Goal: Check status: Check status

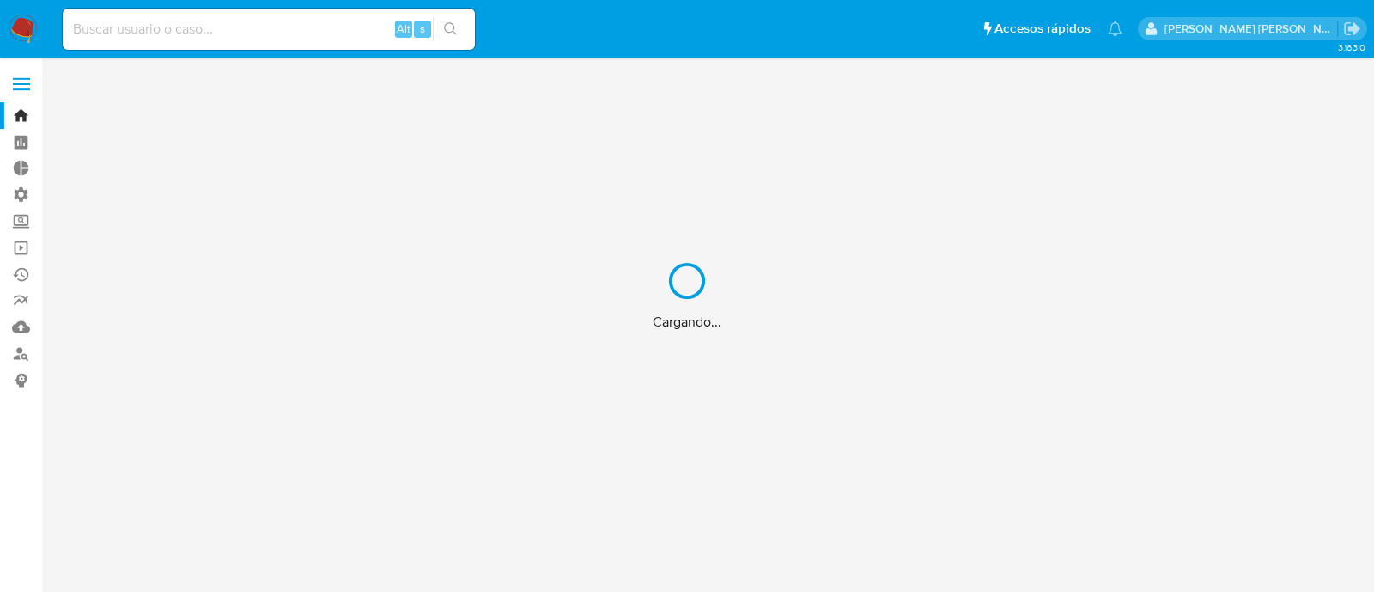
click at [302, 39] on div "Cargando..." at bounding box center [687, 296] width 1374 height 592
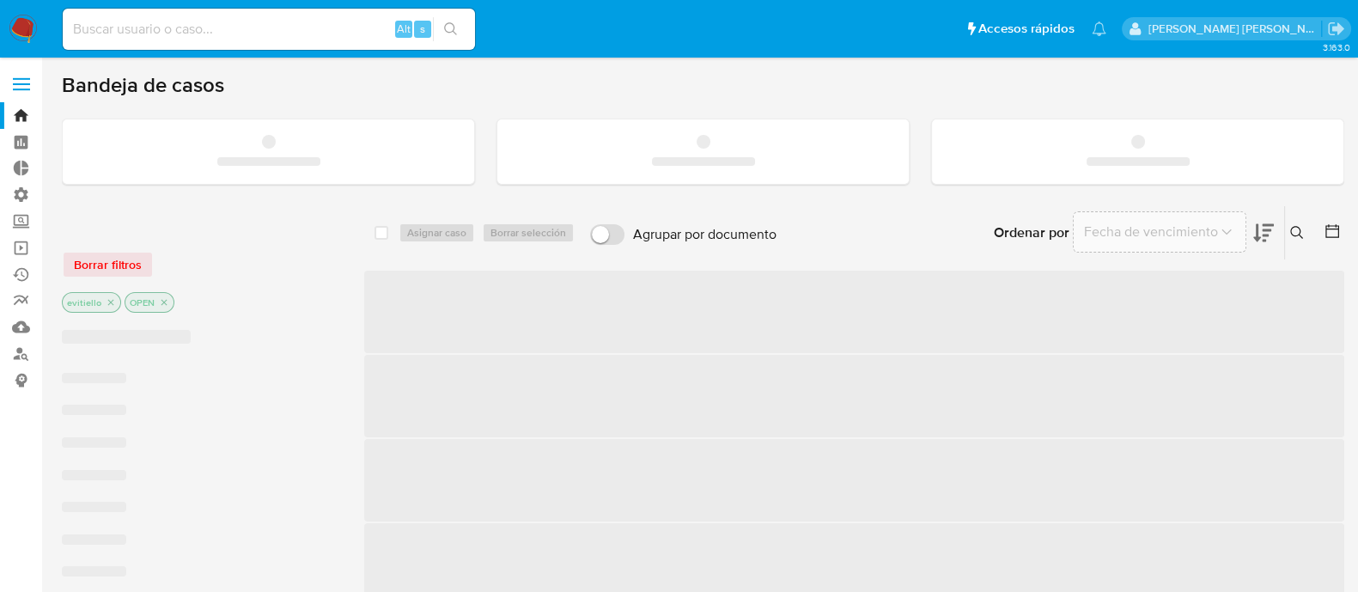
click at [315, 37] on input at bounding box center [269, 29] width 412 height 22
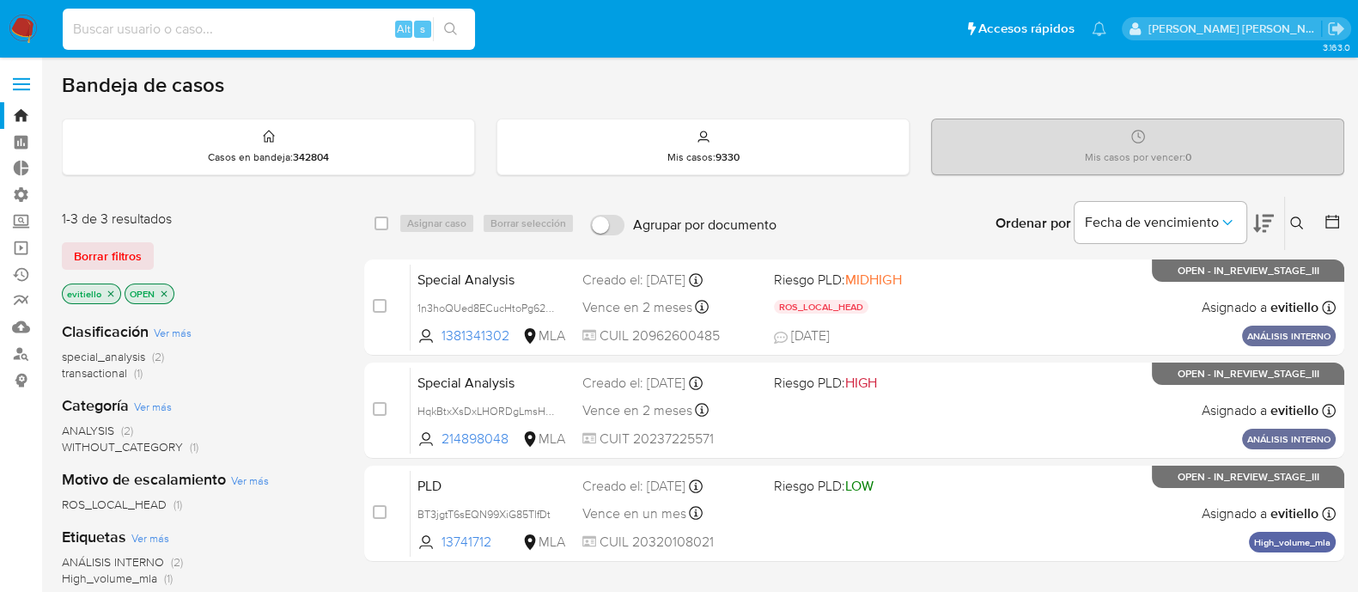
paste input "i3Gt1vZWWX7lMLMsLqBOKgMA"
type input "i3Gt1vZWWX7lMLMsLqBOKgMA"
click at [457, 36] on button "search-icon" at bounding box center [450, 29] width 35 height 24
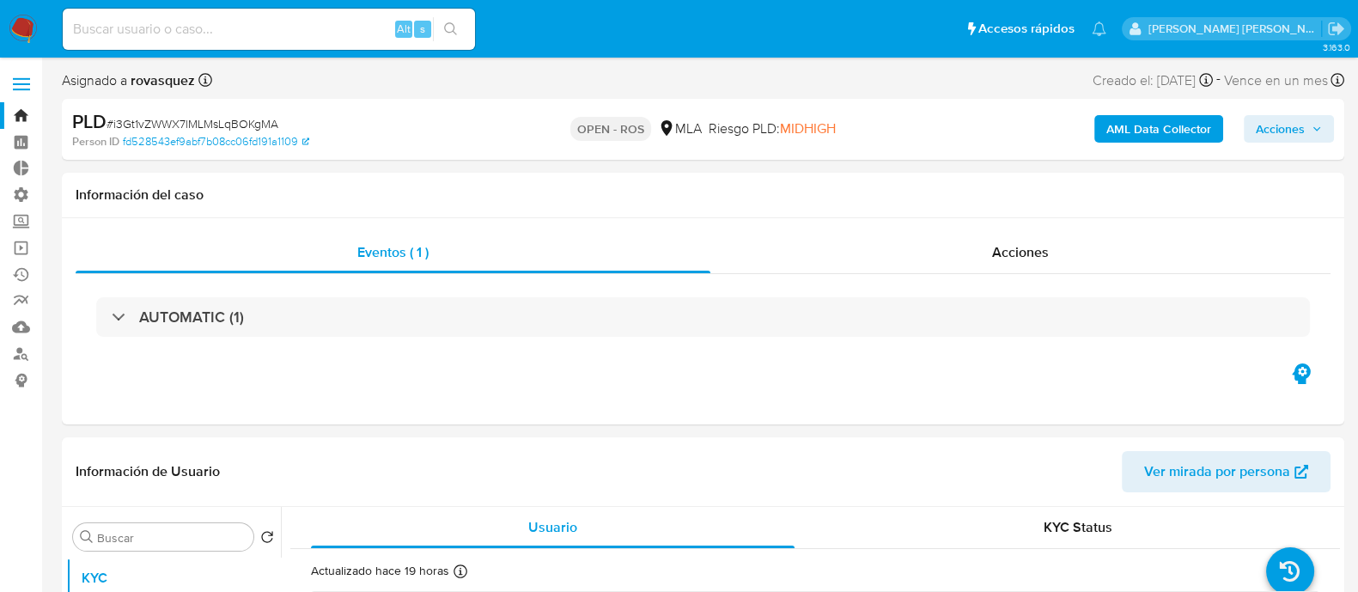
click at [254, 15] on div "Alt s" at bounding box center [269, 29] width 412 height 41
select select "10"
click at [356, 29] on input at bounding box center [269, 29] width 412 height 22
paste input "GhuAUqXK9dR5n7Li1hzKgCjh"
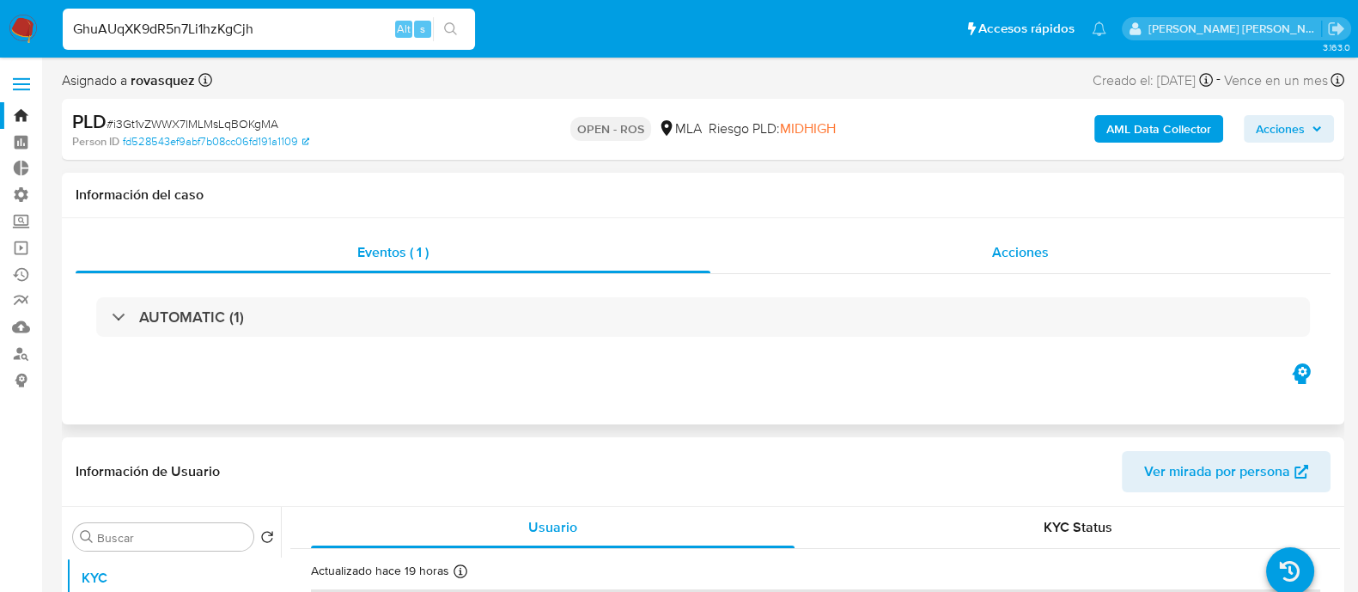
type input "GhuAUqXK9dR5n7Li1hzKgCjh"
click at [1039, 248] on span "Acciones" at bounding box center [1020, 252] width 57 height 20
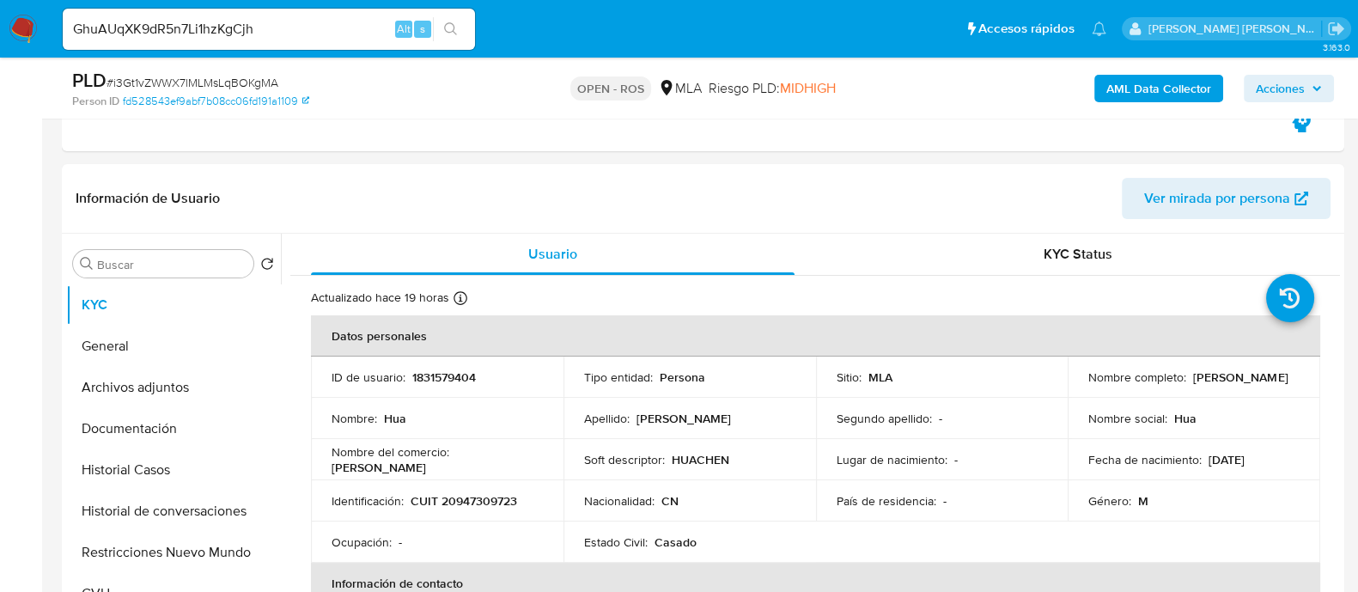
scroll to position [537, 0]
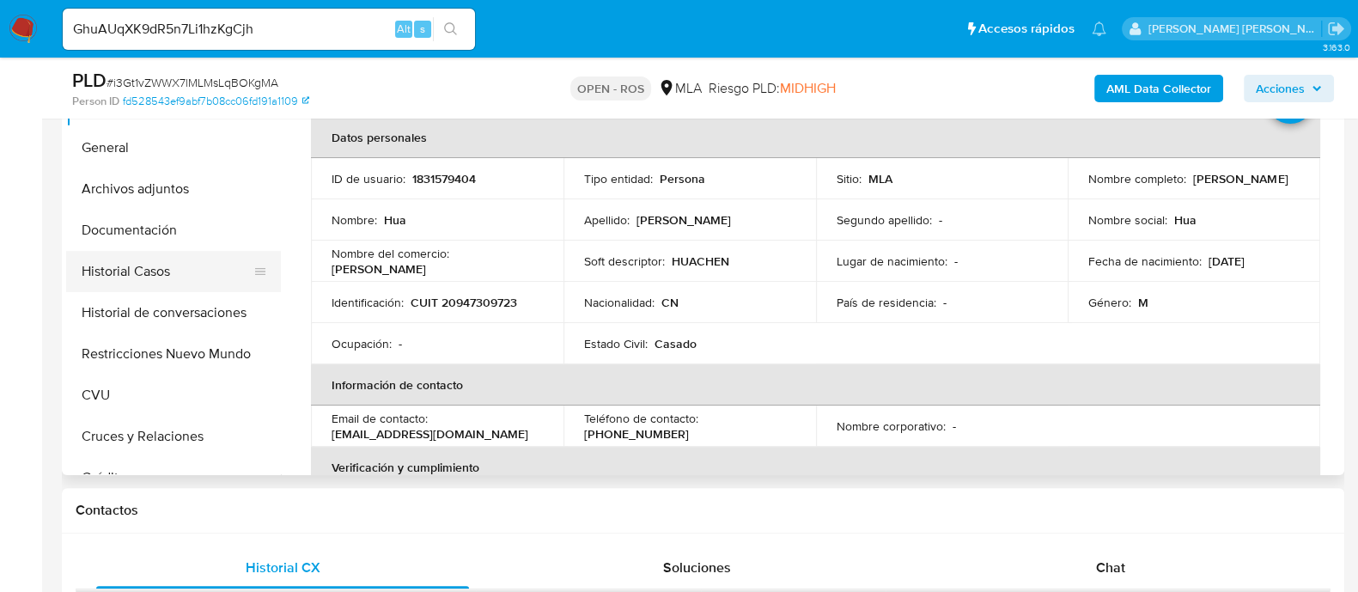
click at [178, 273] on button "Historial Casos" at bounding box center [166, 271] width 201 height 41
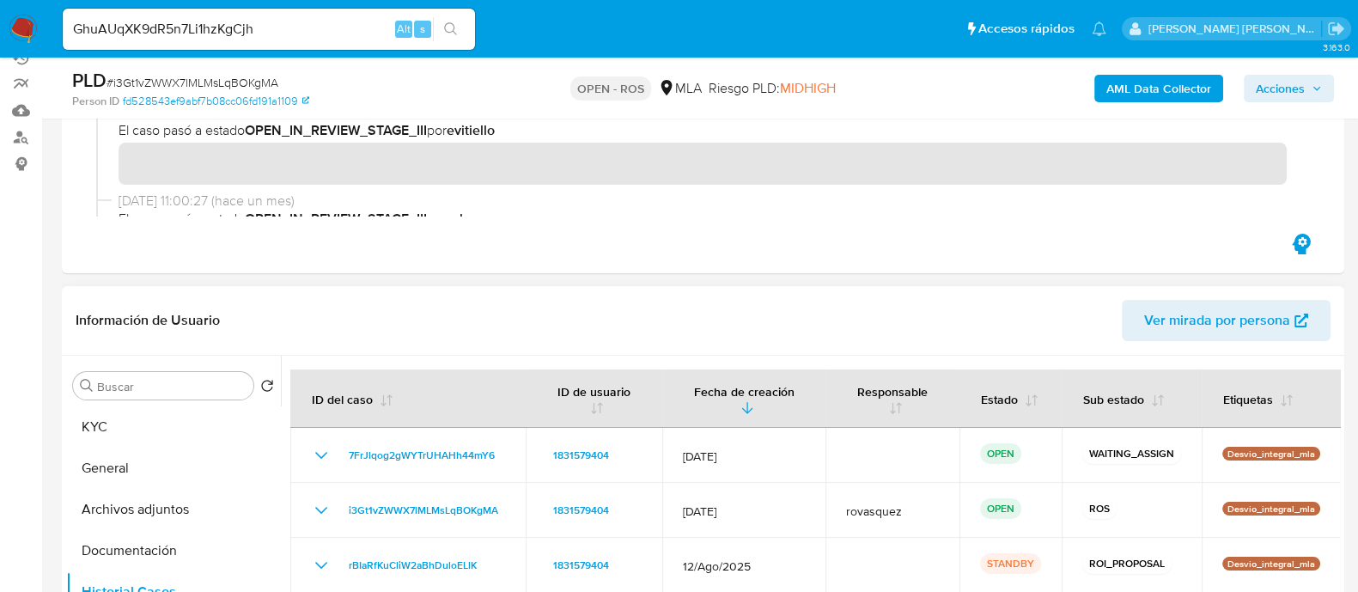
scroll to position [429, 0]
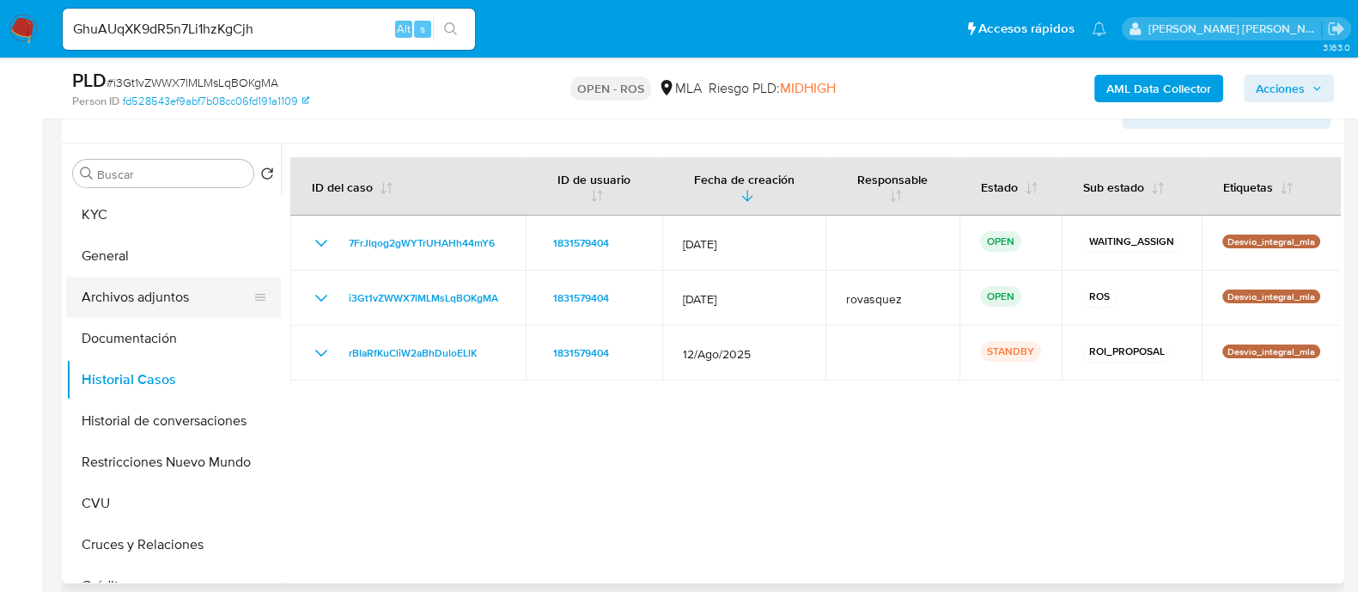
click at [212, 308] on button "Archivos adjuntos" at bounding box center [166, 297] width 201 height 41
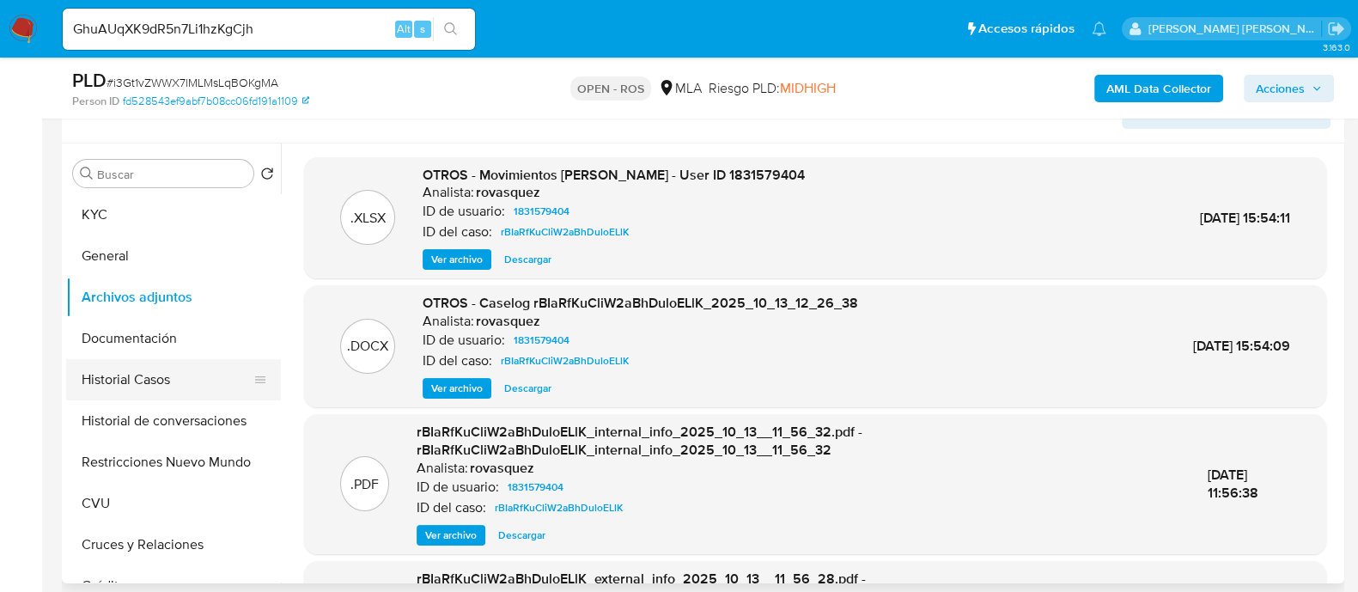
click at [203, 375] on button "Historial Casos" at bounding box center [166, 379] width 201 height 41
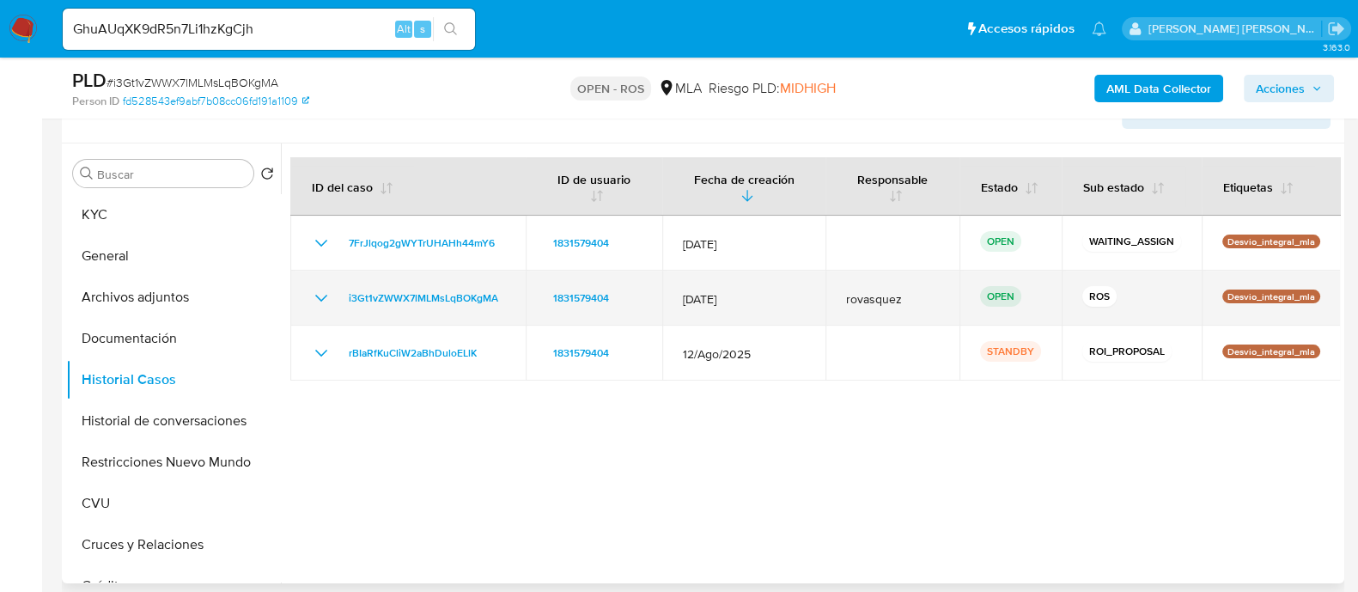
click at [318, 295] on icon "Mostrar/Ocultar" at bounding box center [321, 298] width 12 height 7
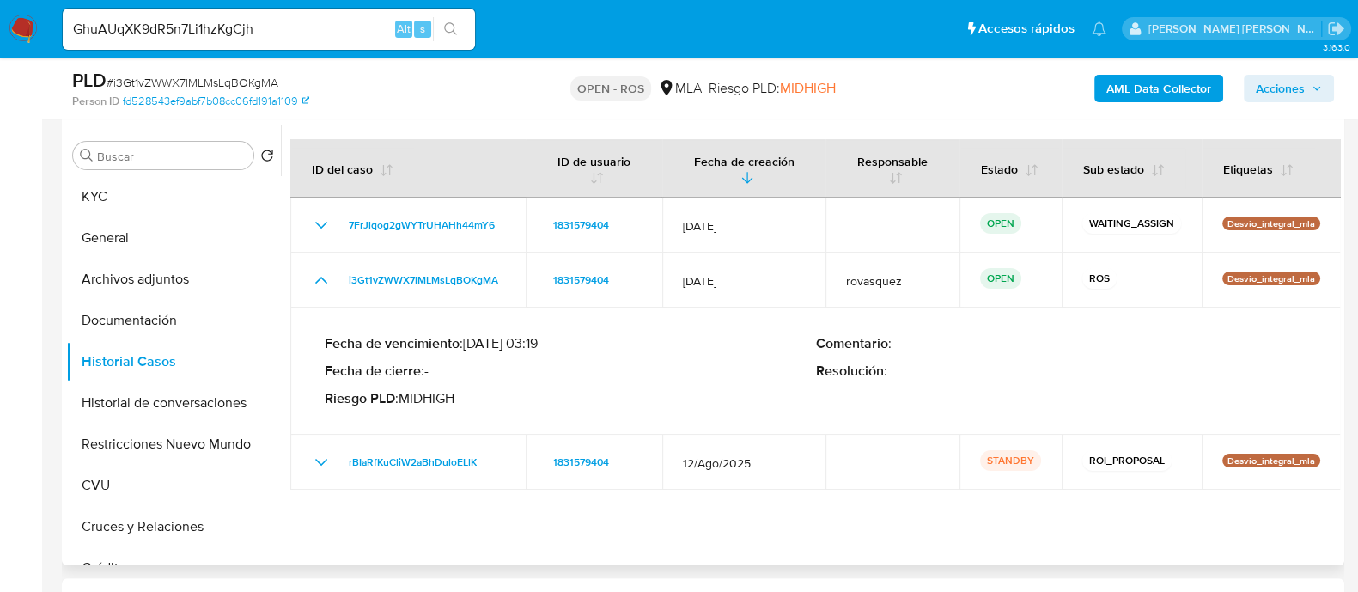
scroll to position [322, 0]
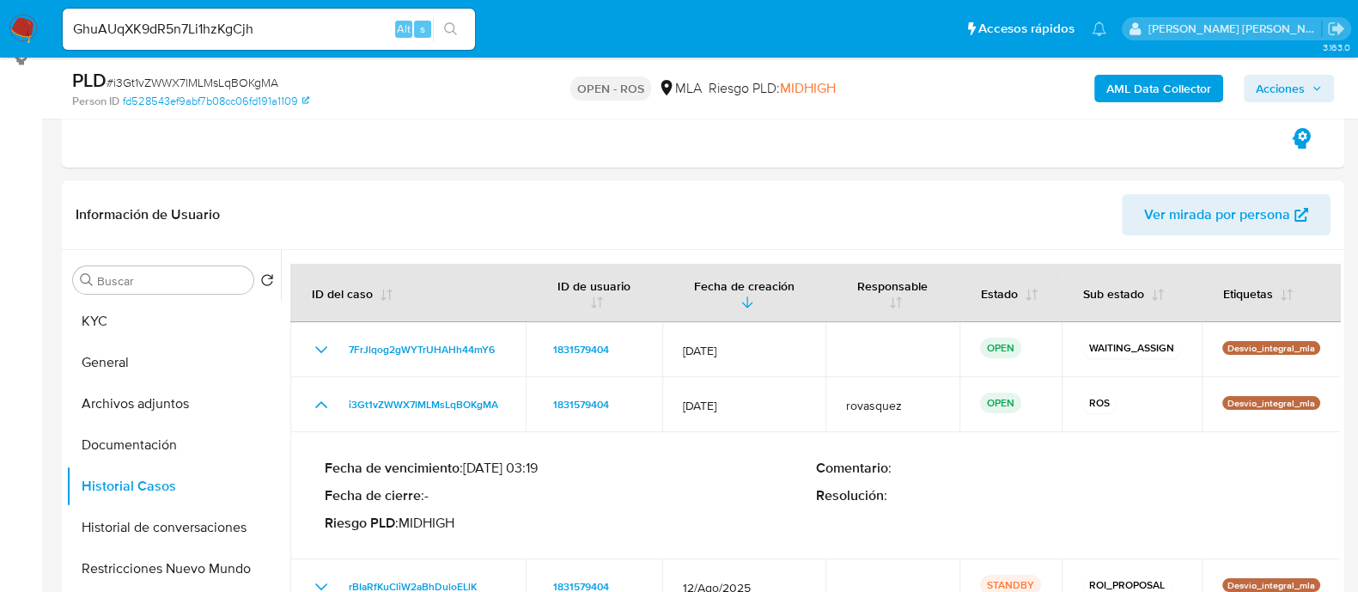
click at [356, 29] on input "GhuAUqXK9dR5n7Li1hzKgCjh" at bounding box center [269, 29] width 412 height 22
click at [440, 28] on button "search-icon" at bounding box center [450, 29] width 35 height 24
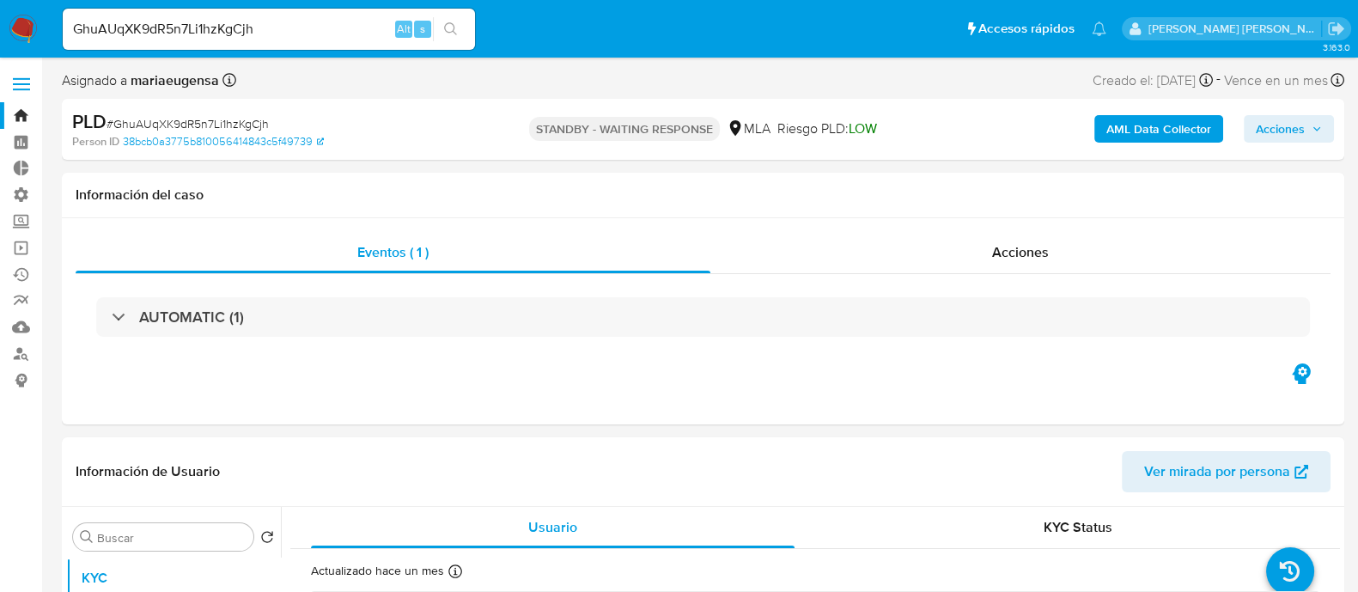
select select "10"
click at [320, 27] on input "GhuAUqXK9dR5n7Li1hzKgCjh" at bounding box center [269, 29] width 412 height 22
paste input "KTPwgd2kuMMb34VjX7Pqlo3r"
type input "KTPwgd2kuMMb34VjX7Pqlo3r"
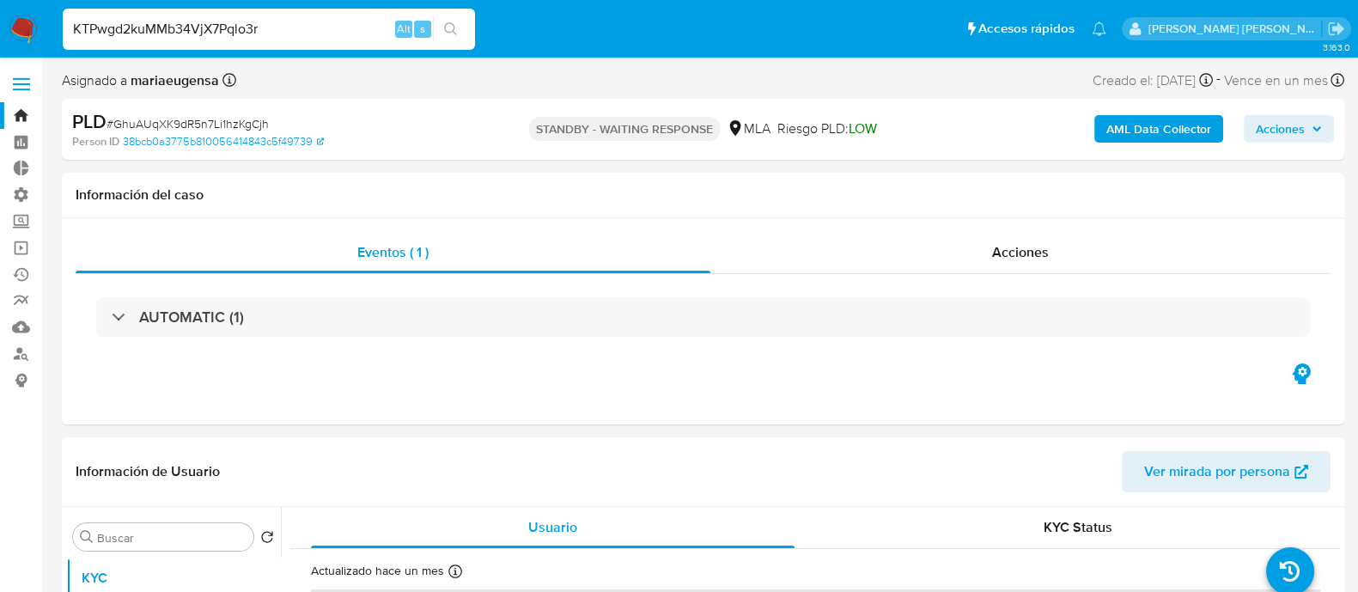
click at [455, 23] on icon "search-icon" at bounding box center [451, 29] width 14 height 14
select select "10"
click at [253, 22] on input "KTPwgd2kuMMb34VjX7Pqlo3r" at bounding box center [269, 29] width 412 height 22
paste input "hiC4Eq2Hrgcsljoe4wJSdyxI"
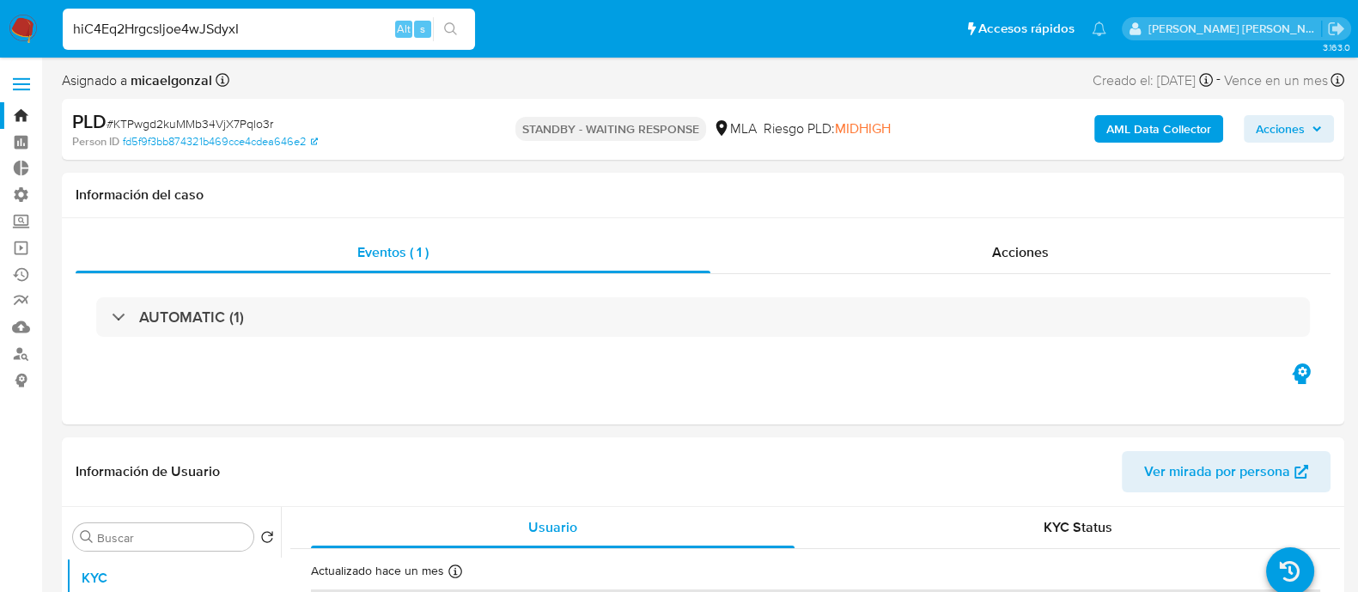
type input "hiC4Eq2Hrgcsljoe4wJSdyxI"
click at [447, 31] on icon "search-icon" at bounding box center [450, 28] width 13 height 13
select select "10"
